Goal: Task Accomplishment & Management: Manage account settings

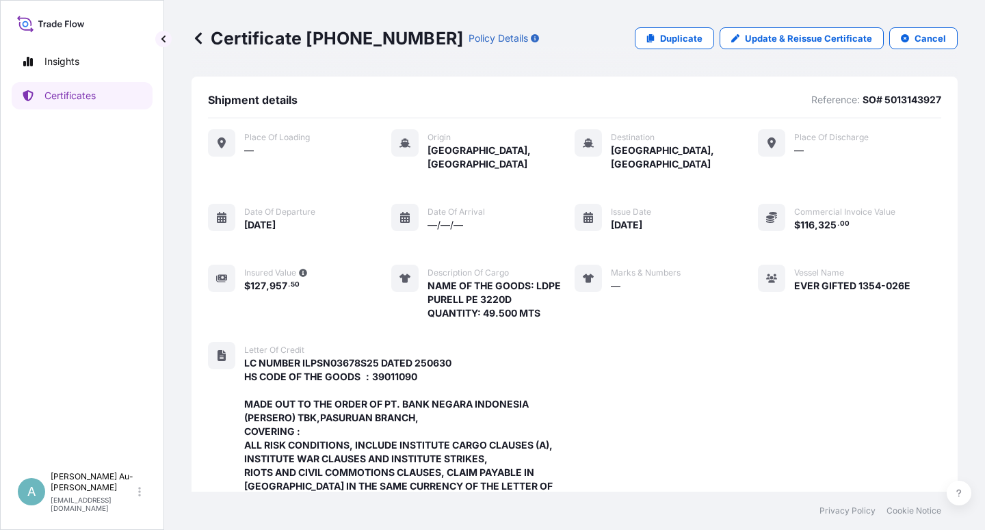
scroll to position [570, 0]
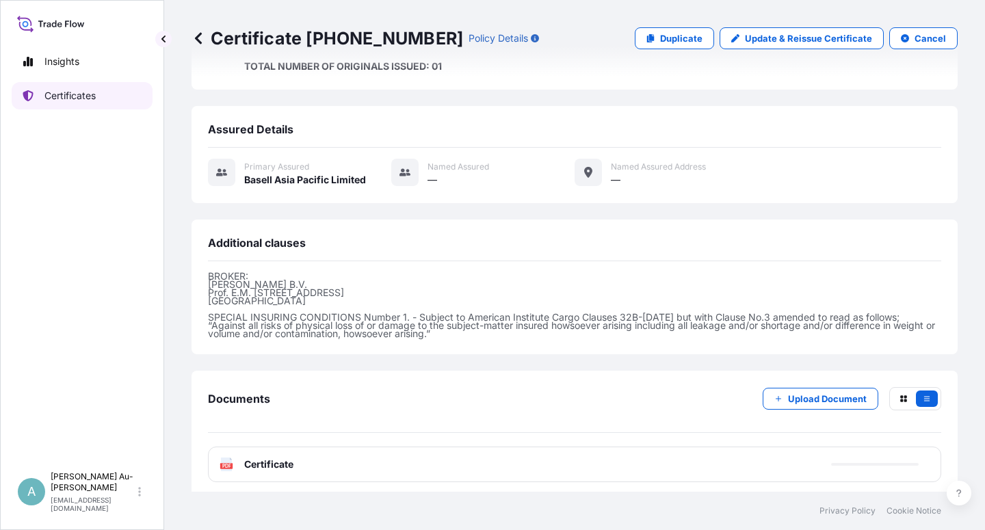
click at [58, 92] on p "Certificates" at bounding box center [69, 96] width 51 height 14
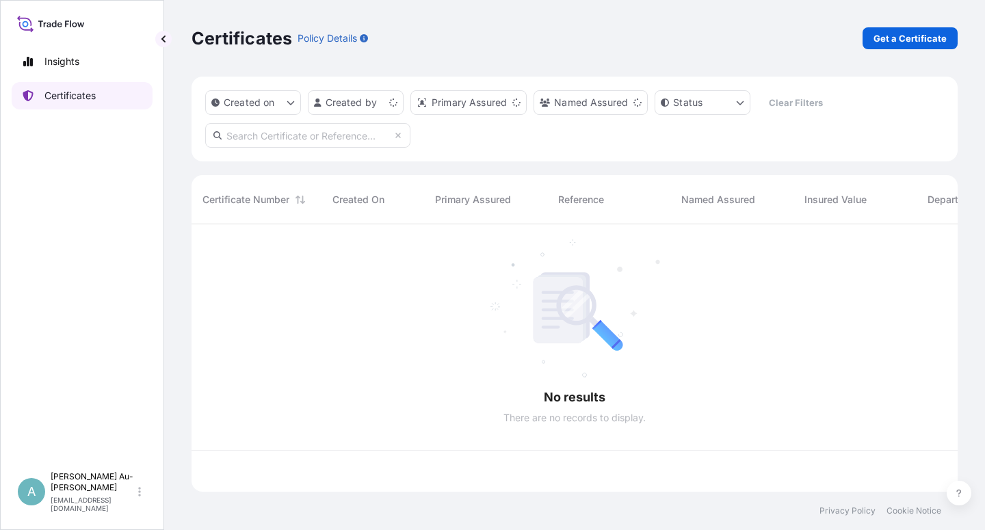
scroll to position [263, 754]
click at [317, 137] on input "text" at bounding box center [307, 135] width 205 height 25
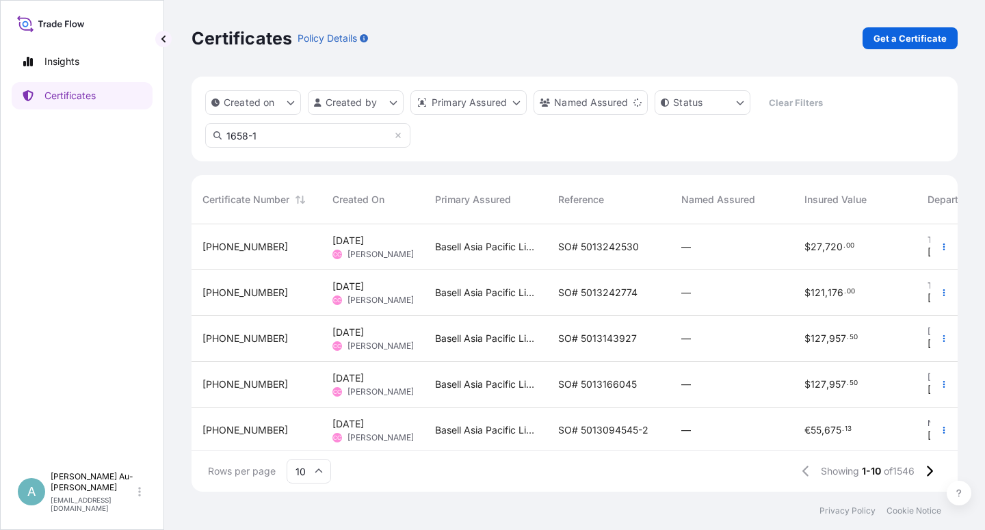
type input "1658-1"
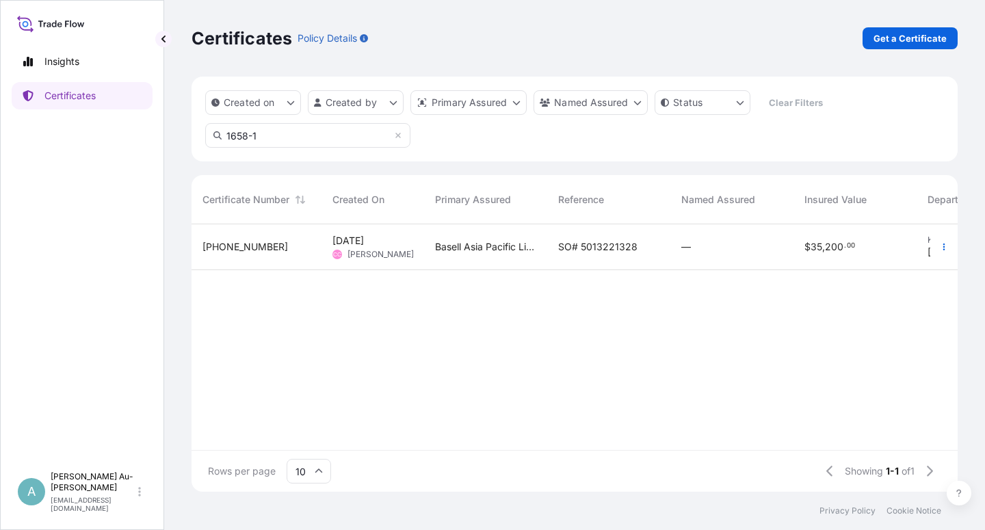
click at [585, 249] on span "SO# 5013221328" at bounding box center [597, 247] width 79 height 14
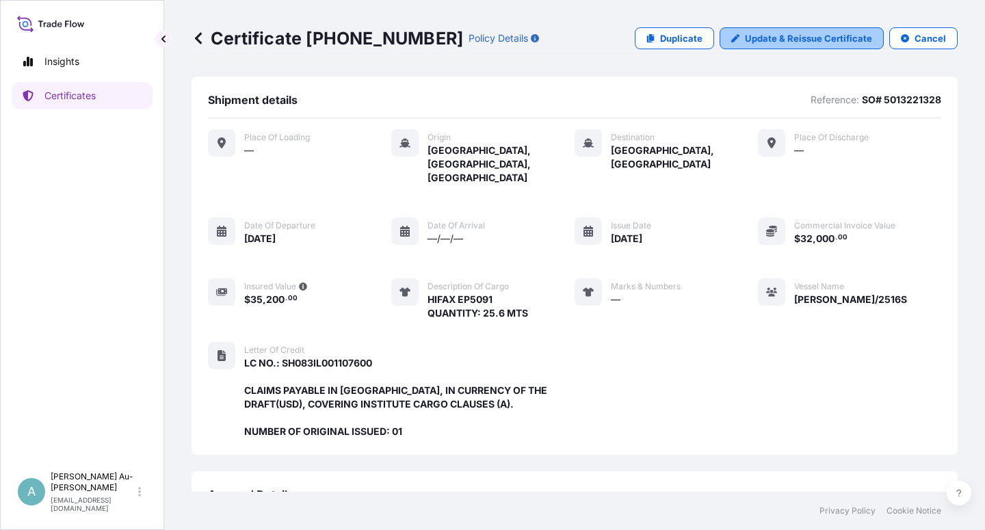
click at [782, 42] on p "Update & Reissue Certificate" at bounding box center [808, 38] width 127 height 14
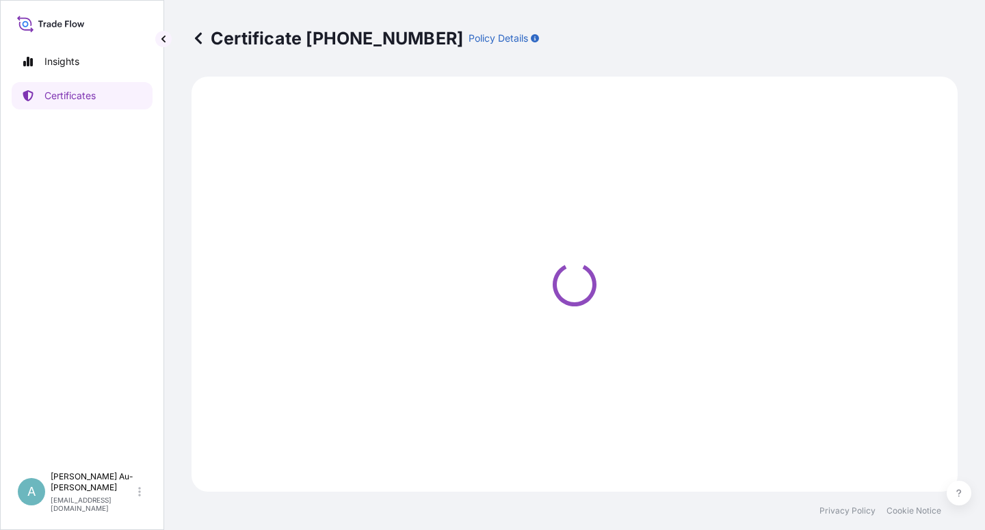
select select "Sea"
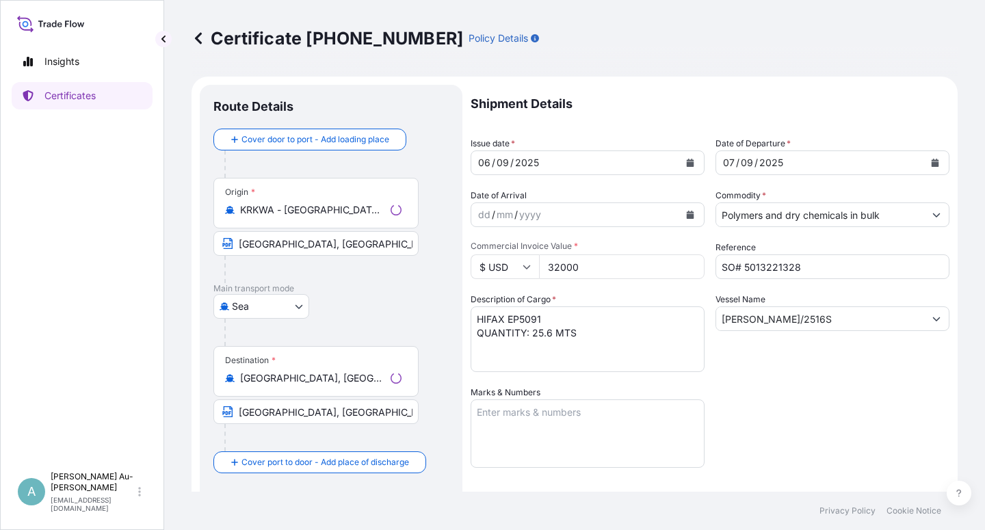
select select "32034"
click at [687, 163] on icon "Calendar" at bounding box center [691, 163] width 8 height 8
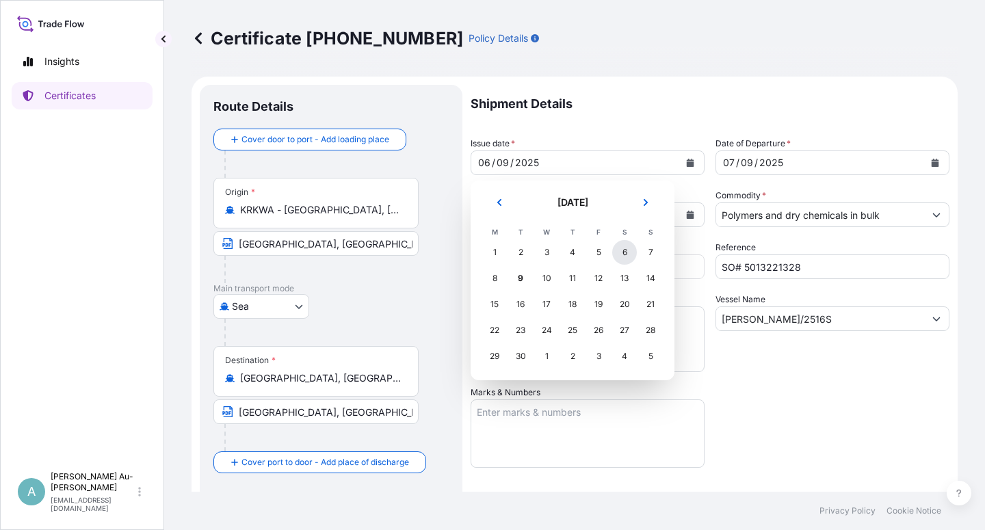
click at [618, 256] on div "6" at bounding box center [624, 252] width 25 height 25
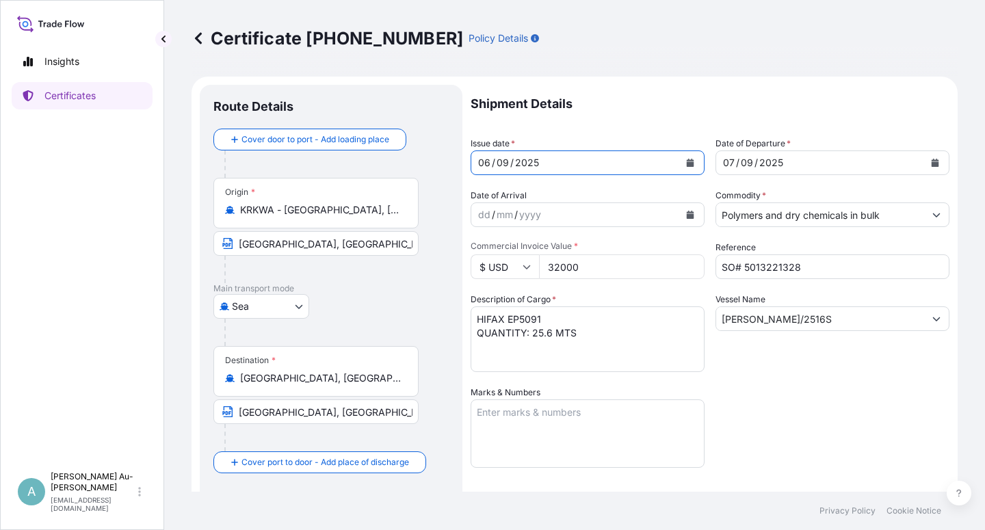
click at [812, 436] on div "Shipment Details Issue date * [DATE] Date of Departure * [DATE] Date of Arrival…" at bounding box center [710, 437] width 479 height 704
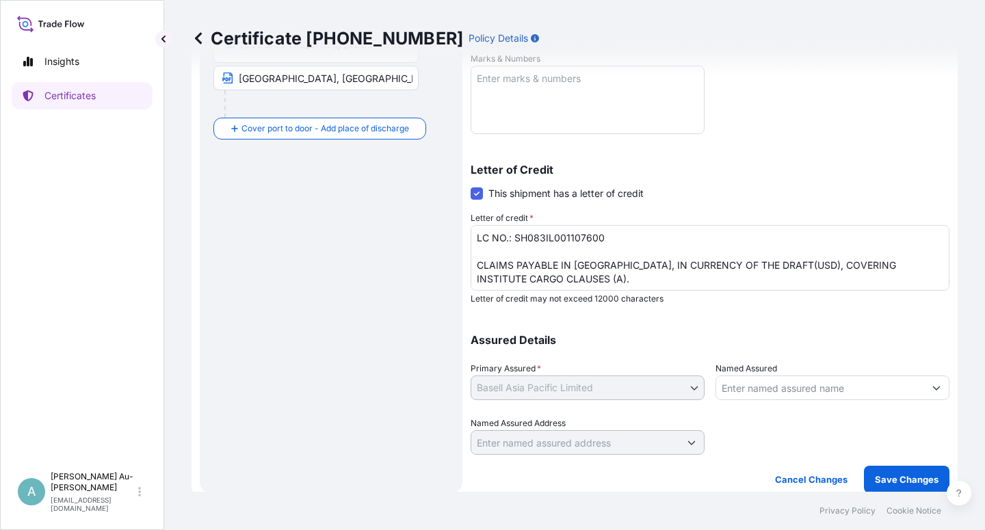
scroll to position [335, 0]
click at [475, 250] on textarea "LC NO.: SH083IL001107600 CLAIMS PAYABLE IN [GEOGRAPHIC_DATA], IN CURRENCY OF TH…" at bounding box center [710, 257] width 479 height 66
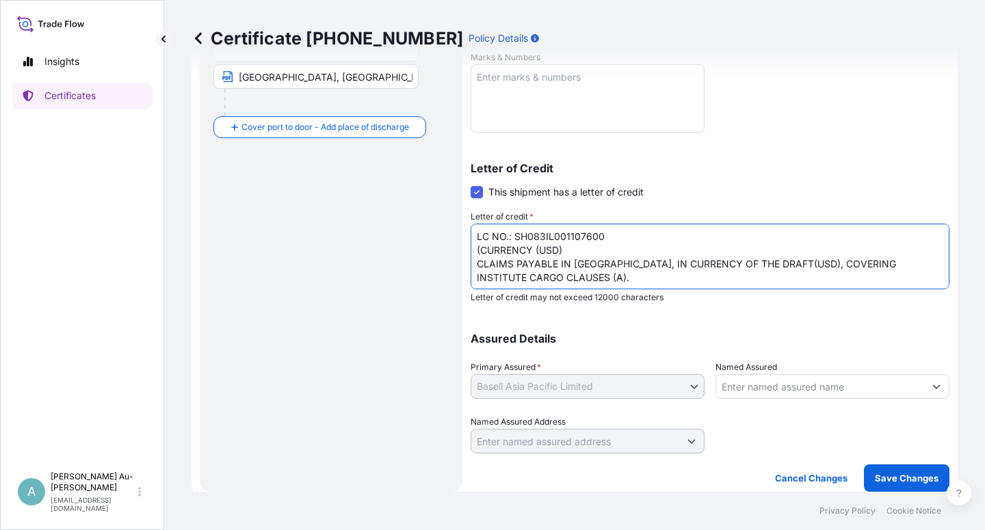
click at [540, 251] on textarea "LC NO.: SH083IL001107600 CLAIMS PAYABLE IN [GEOGRAPHIC_DATA], IN CURRENCY OF TH…" at bounding box center [710, 257] width 479 height 66
click at [472, 252] on textarea "LC NO.: SH083IL001107600 CLAIMS PAYABLE IN [GEOGRAPHIC_DATA], IN CURRENCY OF TH…" at bounding box center [710, 257] width 479 height 66
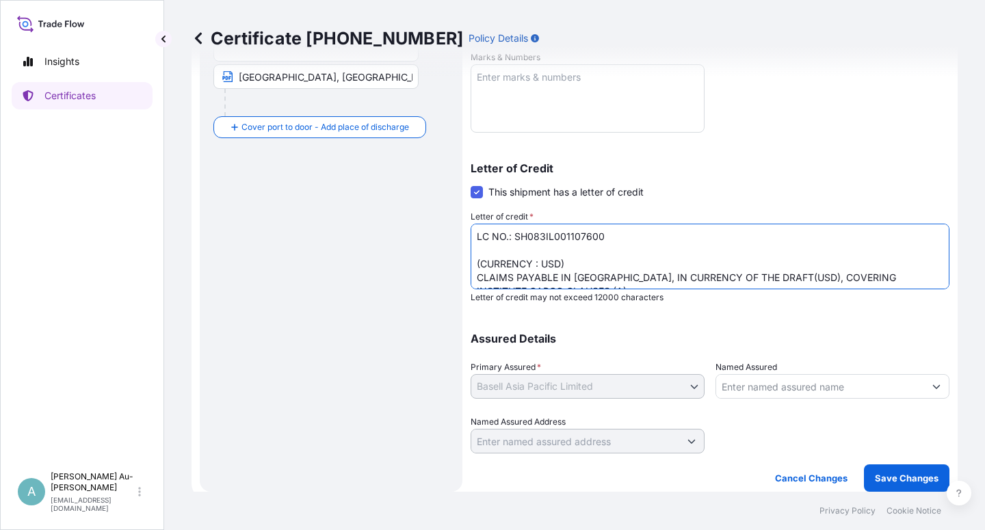
click at [756, 259] on textarea "LC NO.: SH083IL001107600 CLAIMS PAYABLE IN [GEOGRAPHIC_DATA], IN CURRENCY OF TH…" at bounding box center [710, 257] width 479 height 66
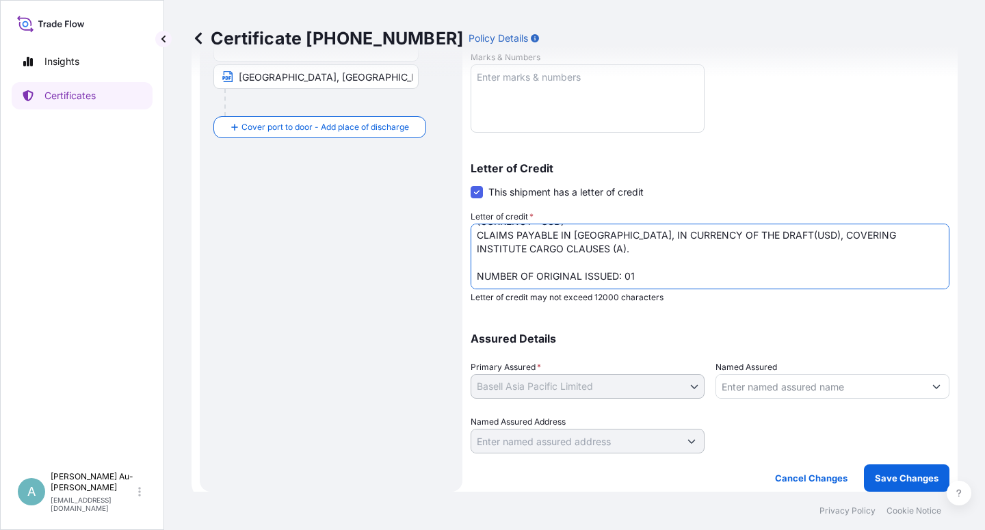
scroll to position [56, 0]
type textarea "LC NO.: SH083IL001107600 (CURRENCY : USD) CLAIMS PAYABLE IN [GEOGRAPHIC_DATA], …"
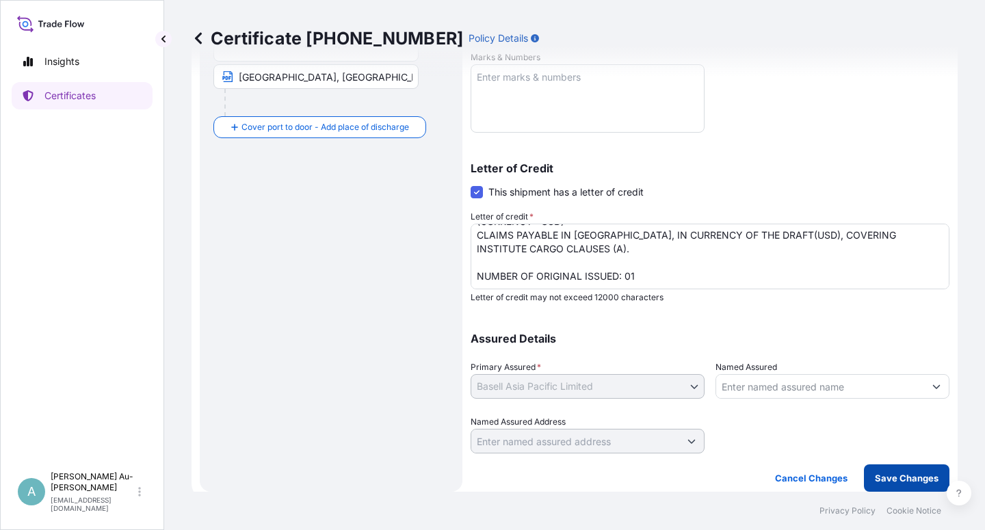
click at [886, 486] on button "Save Changes" at bounding box center [906, 477] width 85 height 27
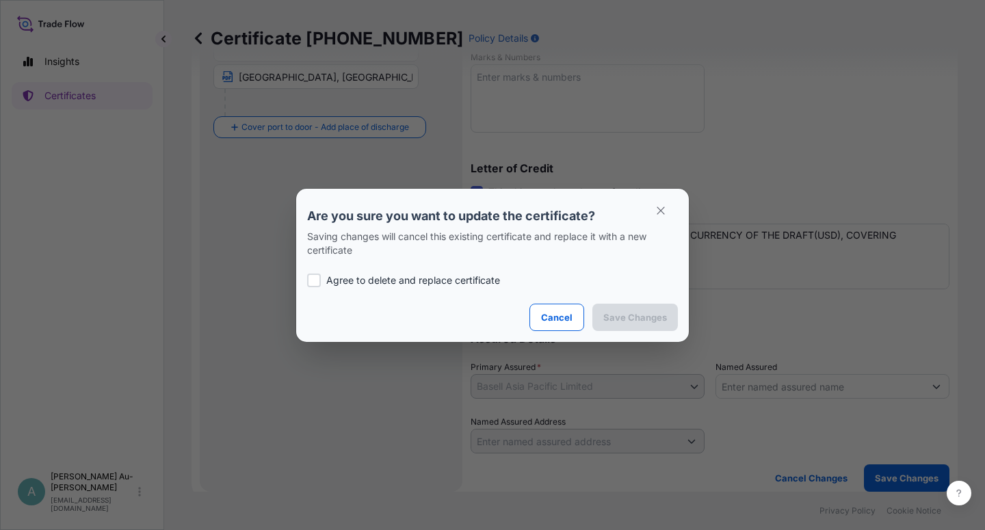
click at [345, 282] on p "Agree to delete and replace certificate" at bounding box center [413, 281] width 174 height 14
checkbox input "true"
click at [633, 326] on button "Save Changes" at bounding box center [634, 317] width 85 height 27
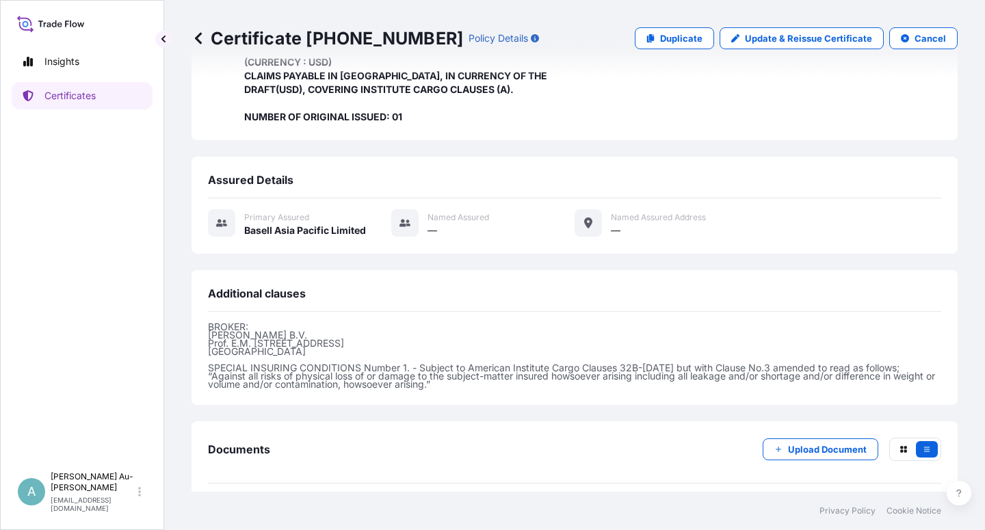
scroll to position [365, 0]
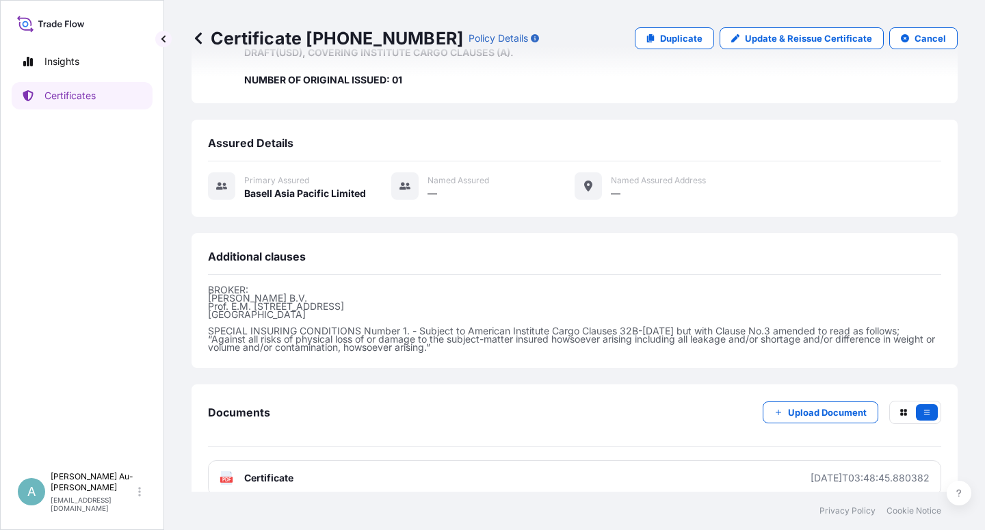
click at [395, 467] on link "PDF Certificate [DATE]T03:48:45.880382" at bounding box center [574, 478] width 733 height 36
click at [93, 104] on link "Certificates" at bounding box center [82, 95] width 141 height 27
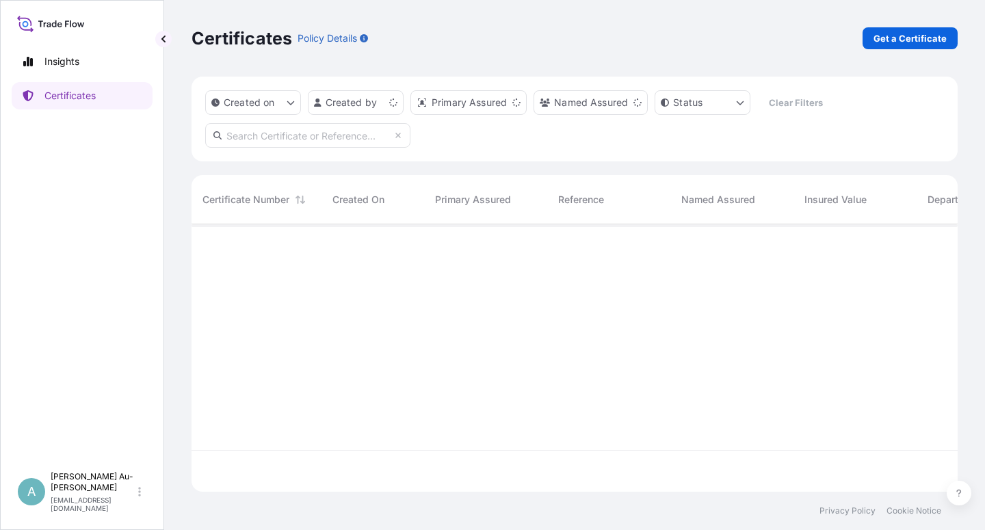
scroll to position [263, 754]
click at [295, 136] on input "text" at bounding box center [307, 135] width 205 height 25
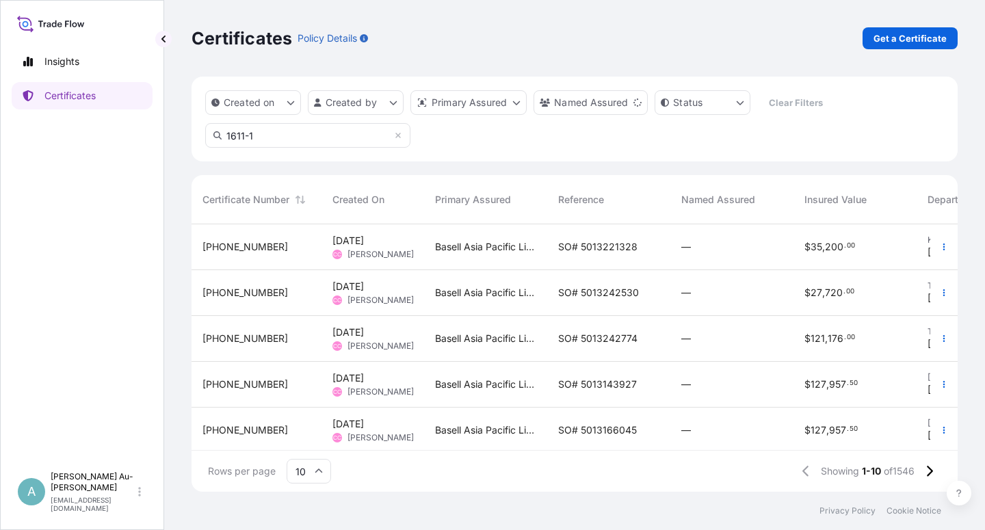
type input "1611-1"
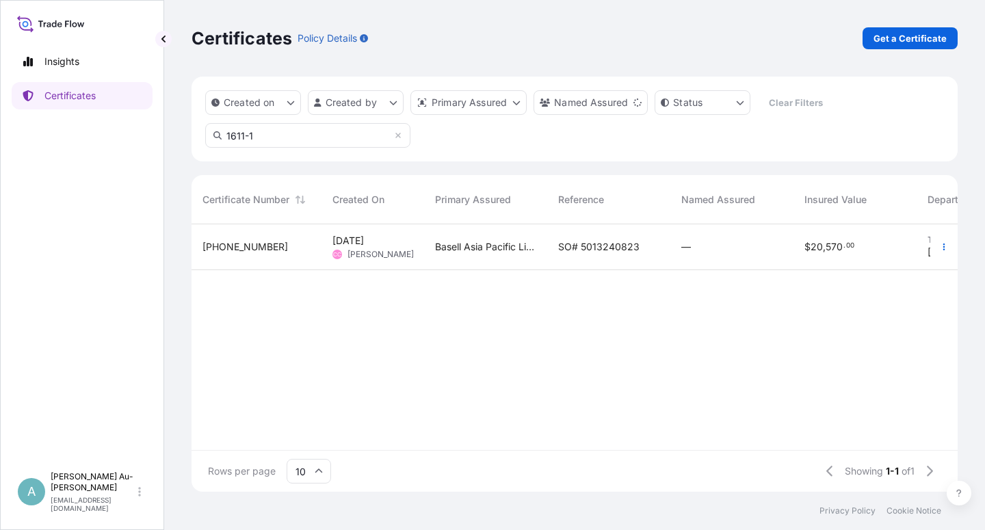
click at [601, 251] on span "SO# 5013240823" at bounding box center [598, 247] width 81 height 14
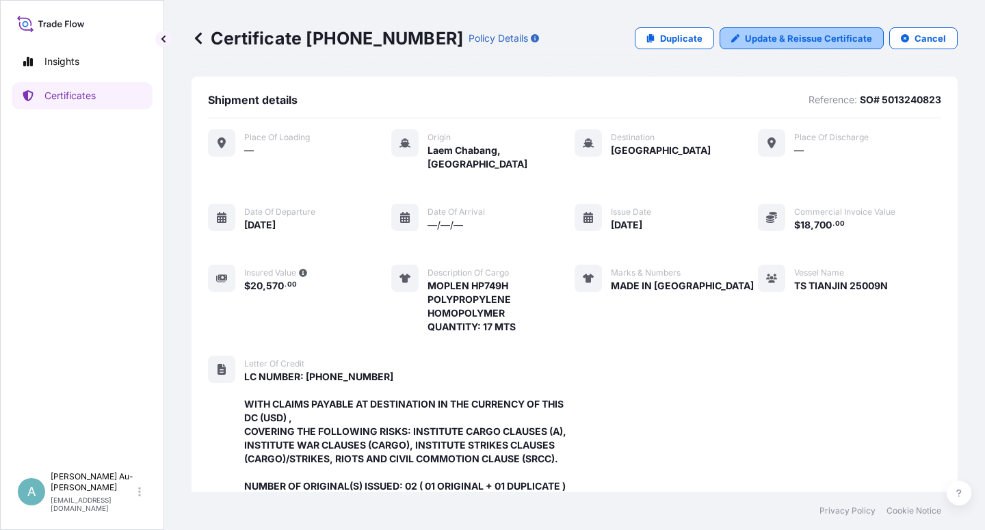
click at [776, 41] on p "Update & Reissue Certificate" at bounding box center [808, 38] width 127 height 14
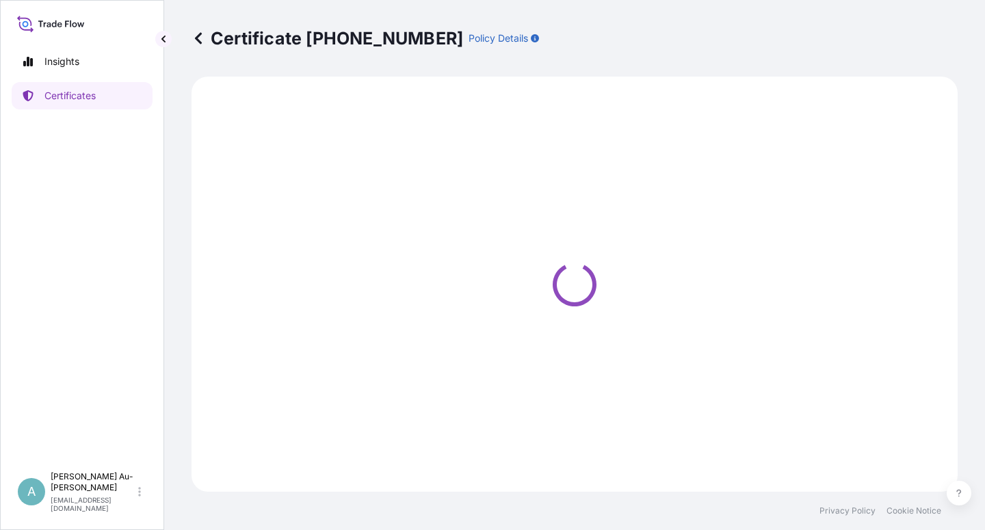
select select "Sea"
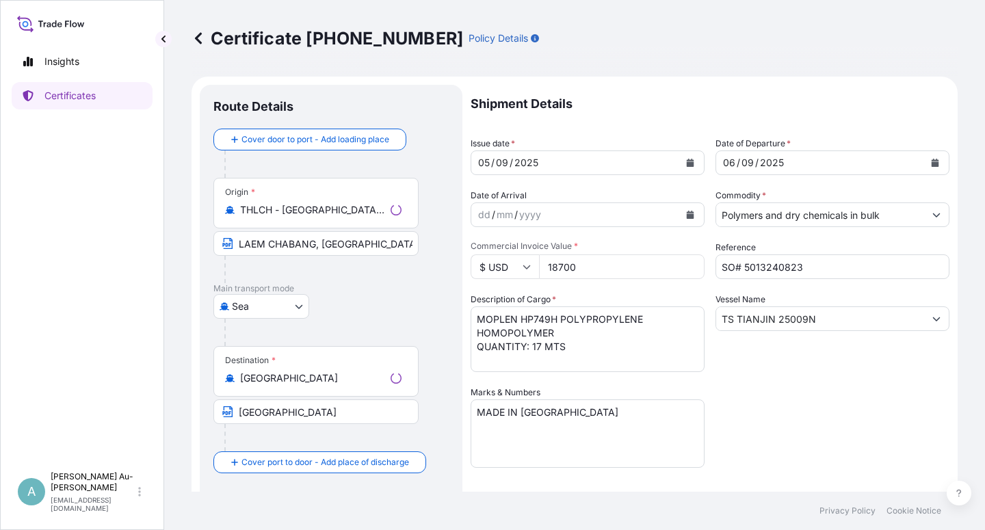
select select "32034"
click at [687, 163] on icon "Calendar" at bounding box center [691, 163] width 8 height 8
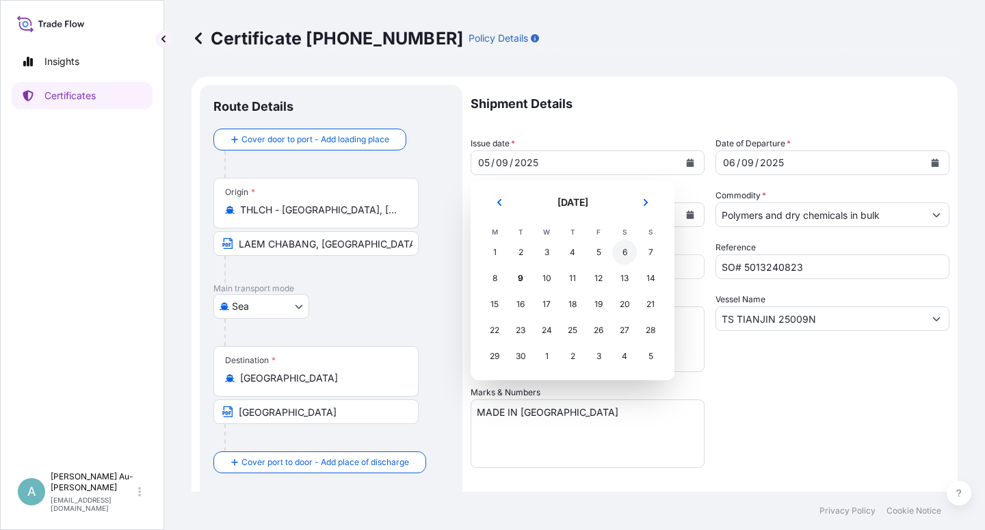
click at [622, 254] on div "6" at bounding box center [624, 252] width 25 height 25
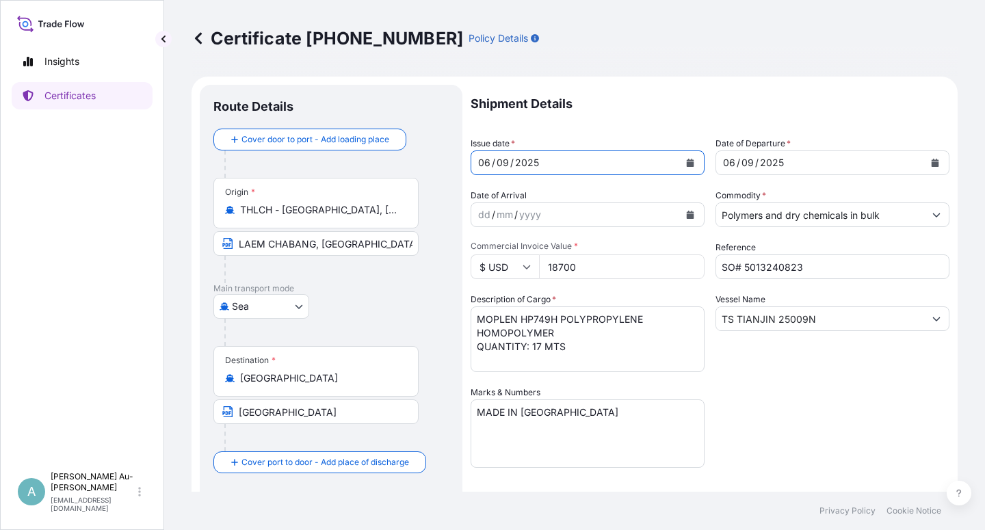
click at [931, 165] on icon "Calendar" at bounding box center [935, 163] width 8 height 8
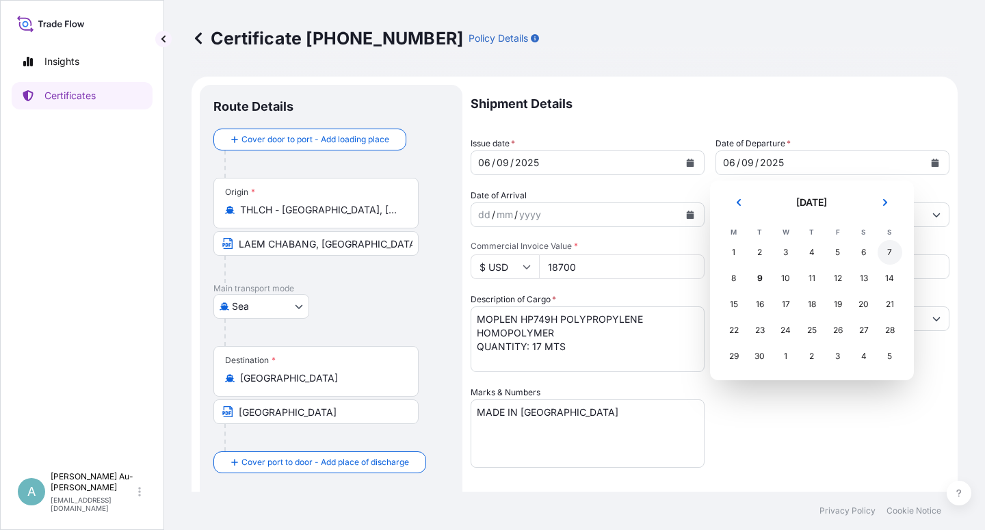
click at [884, 252] on div "7" at bounding box center [889, 252] width 25 height 25
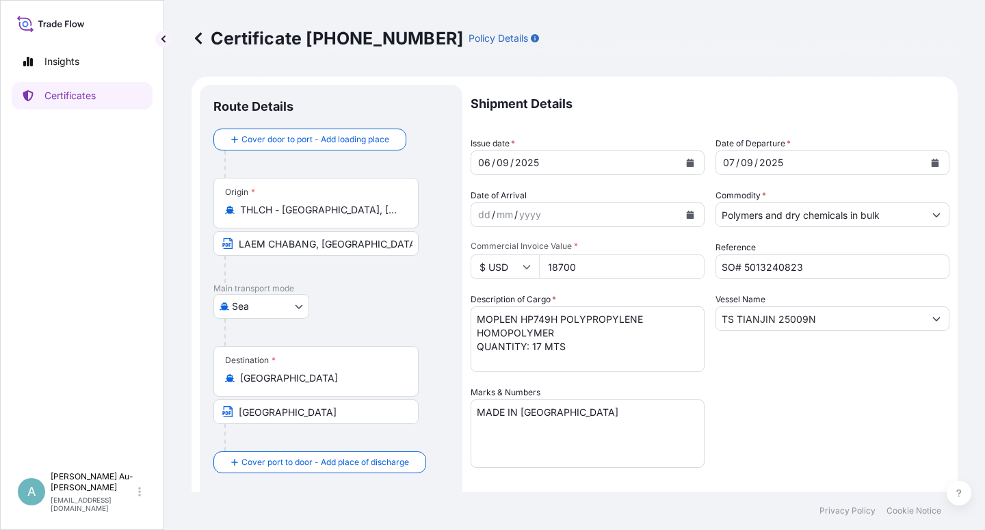
drag, startPoint x: 874, startPoint y: 399, endPoint x: 882, endPoint y: 395, distance: 9.5
click at [875, 399] on div "Shipment Details Issue date * [DATE] Date of Departure * [DATE] Date of Arrival…" at bounding box center [710, 437] width 479 height 704
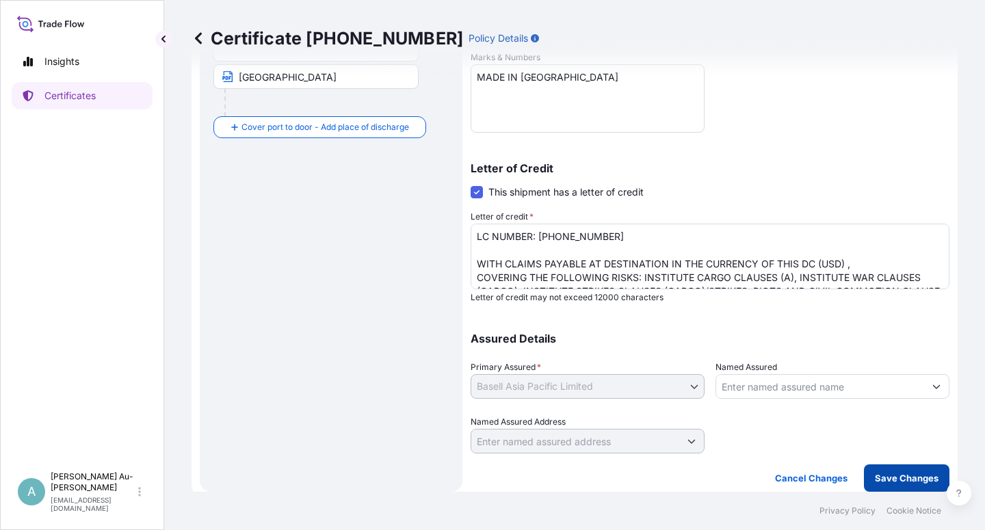
click at [879, 480] on p "Save Changes" at bounding box center [907, 478] width 64 height 14
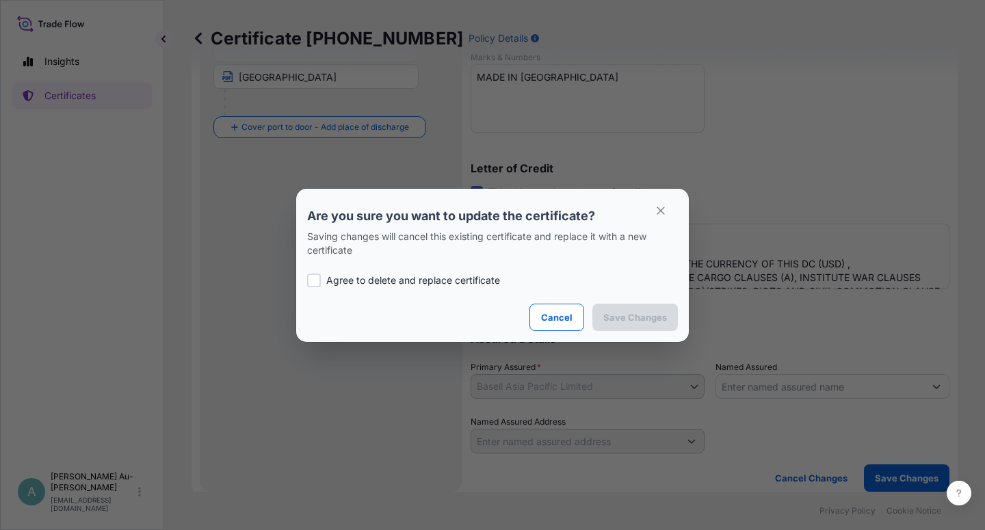
click at [360, 281] on p "Agree to delete and replace certificate" at bounding box center [413, 281] width 174 height 14
checkbox input "true"
click at [621, 317] on p "Save Changes" at bounding box center [635, 317] width 64 height 14
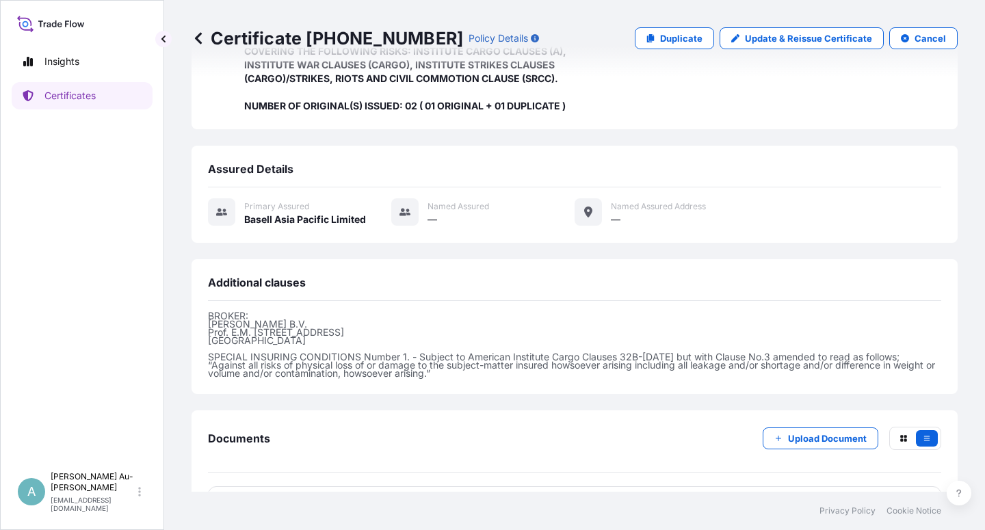
scroll to position [420, 0]
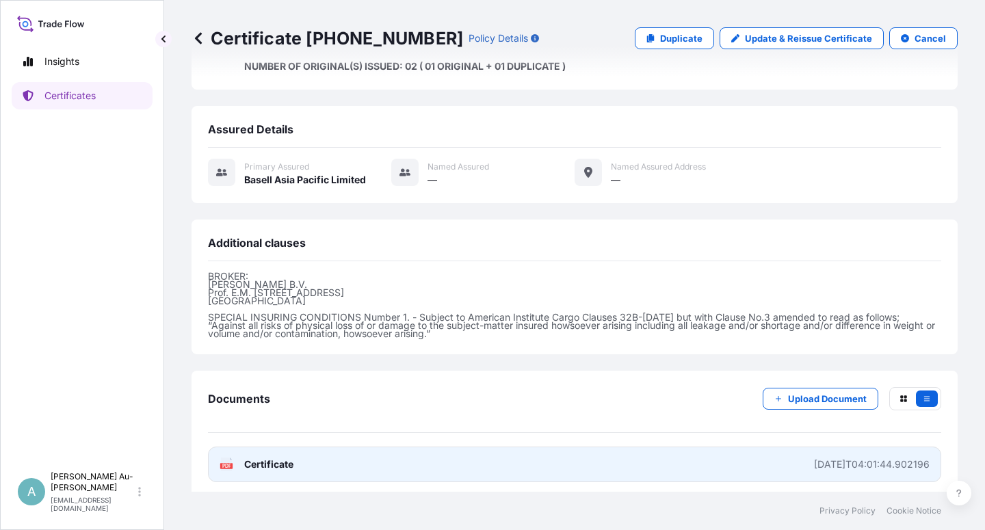
click at [396, 462] on link "PDF Certificate [DATE]T04:01:44.902196" at bounding box center [574, 465] width 733 height 36
